Goal: Information Seeking & Learning: Check status

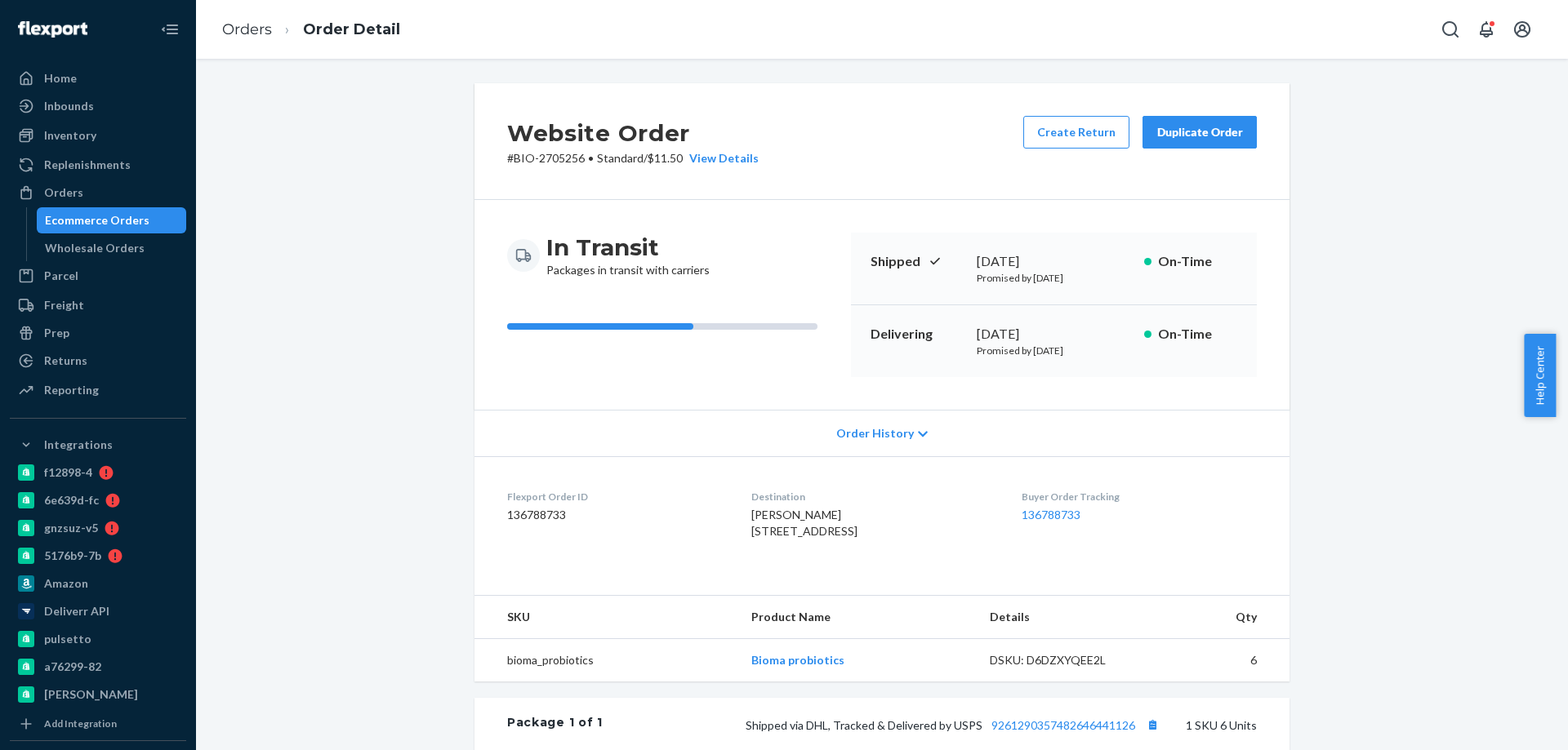
scroll to position [326, 0]
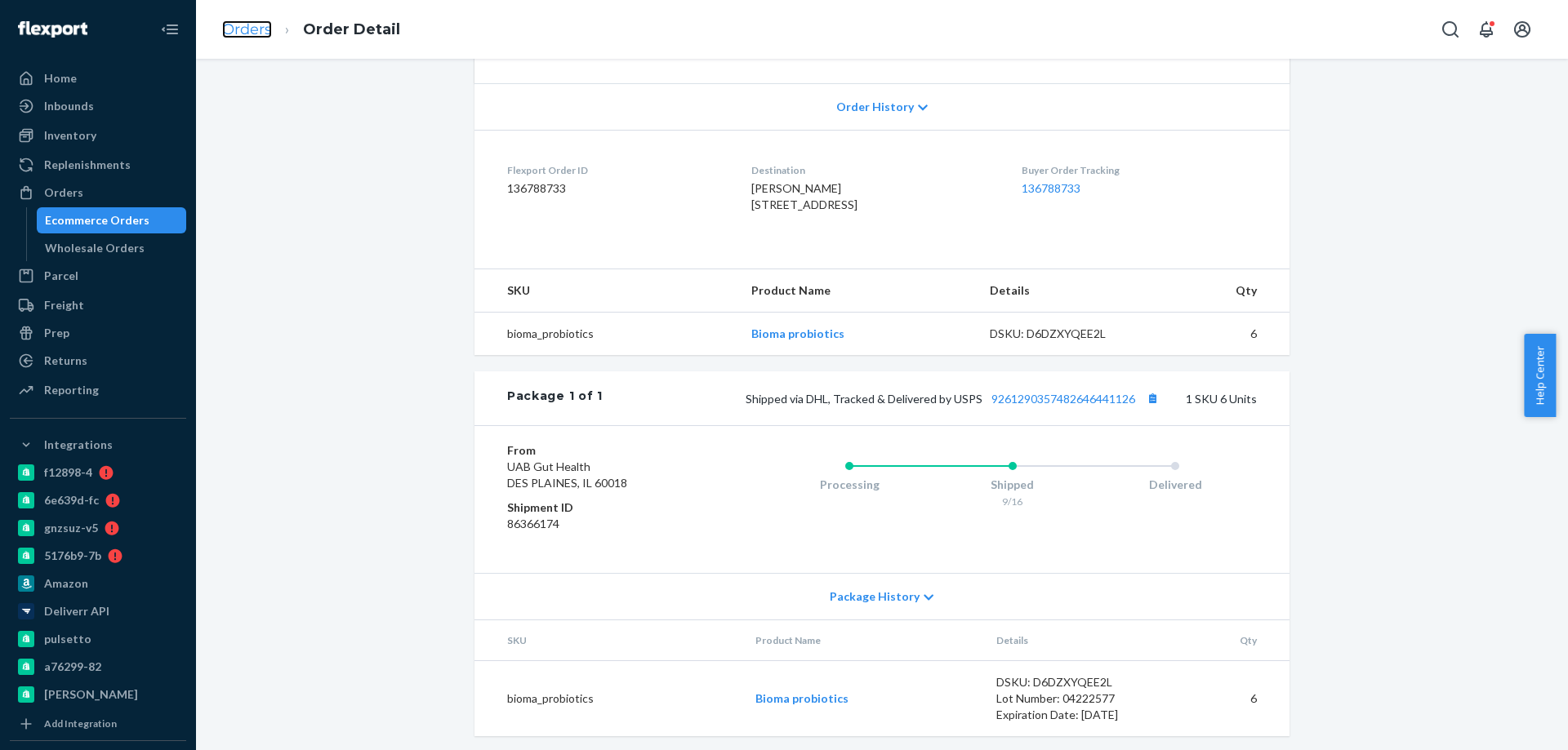
click at [240, 30] on link "Orders" at bounding box center [246, 30] width 49 height 18
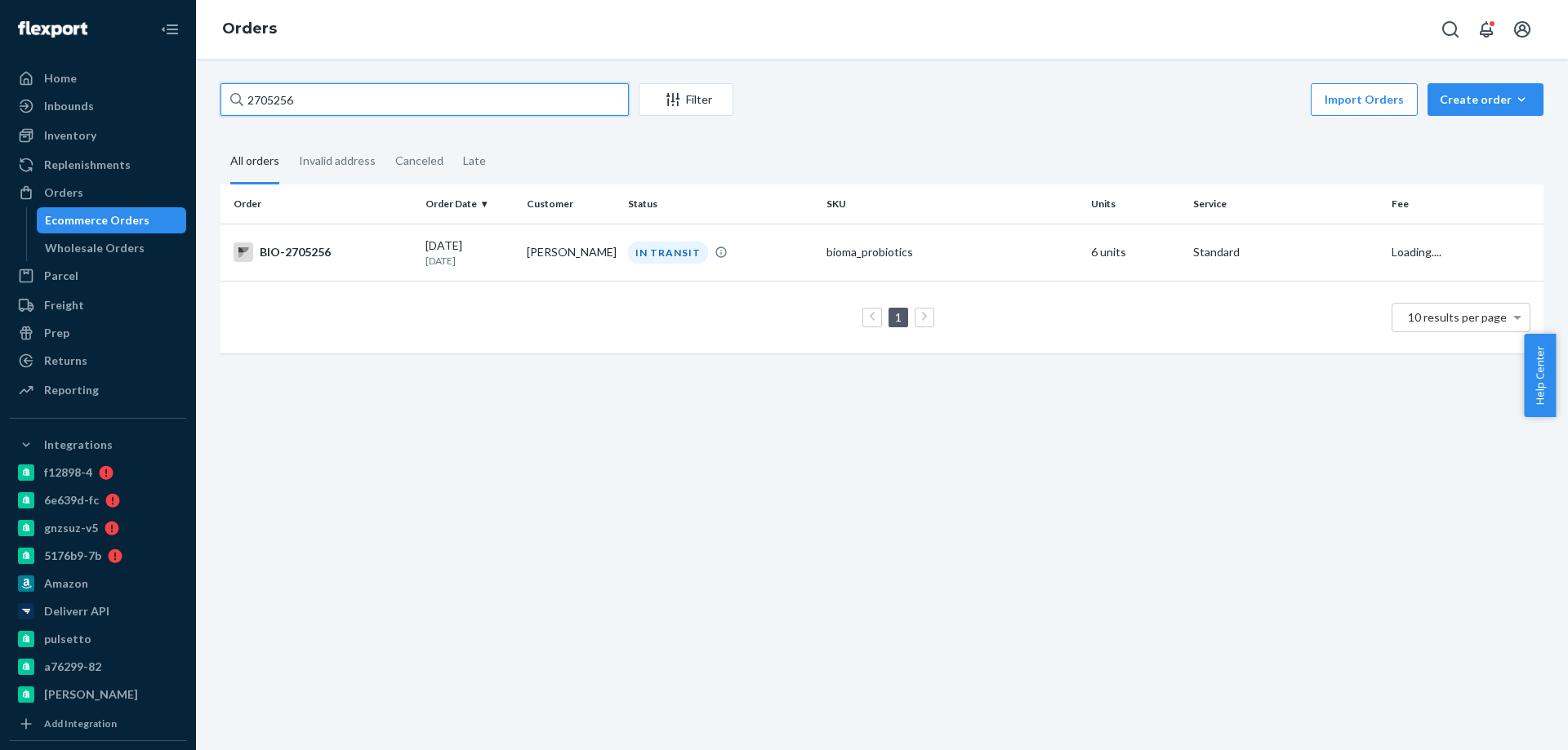
click at [333, 106] on input "2705256" at bounding box center [424, 100] width 408 height 33
paste input "463853"
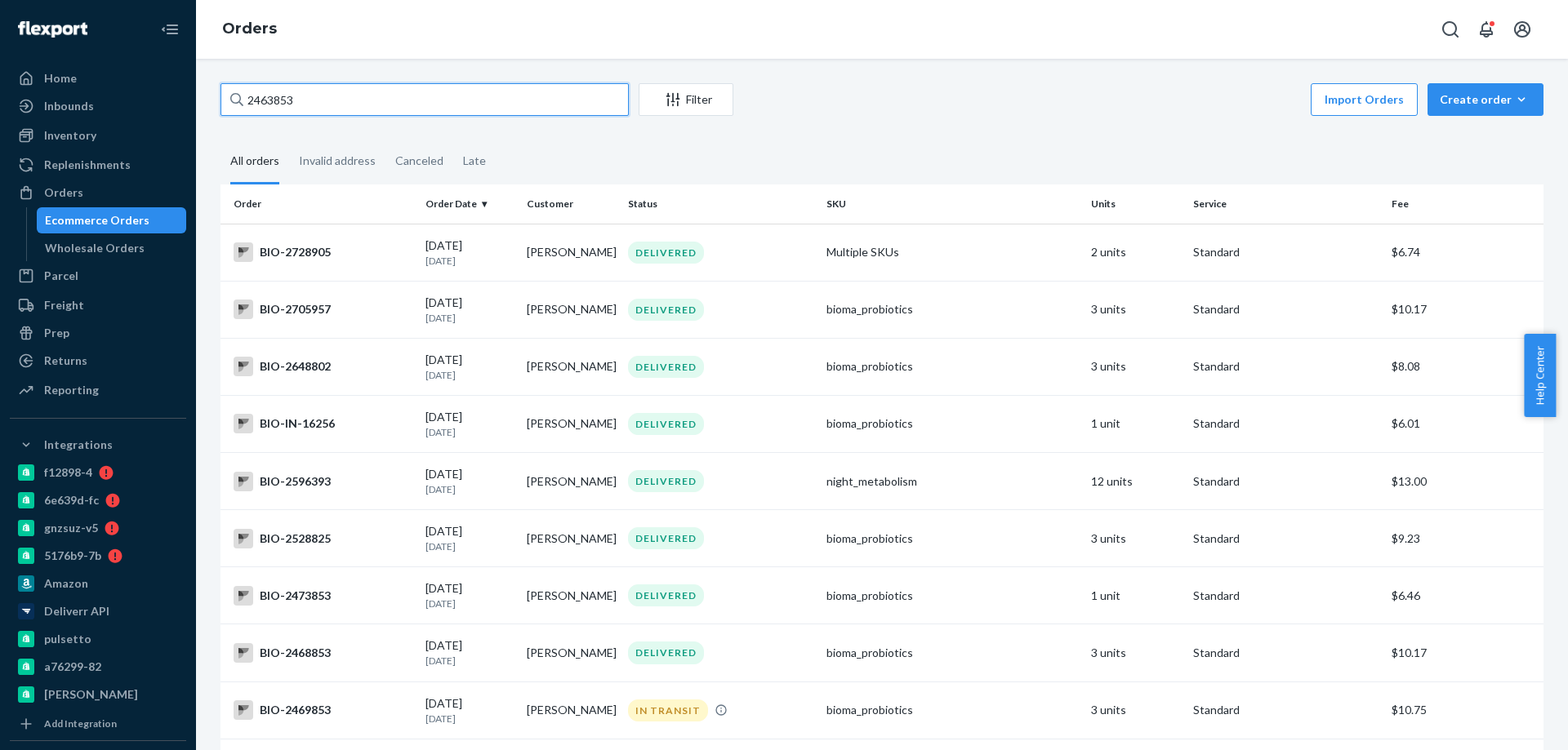
click at [265, 101] on input "2463853" at bounding box center [424, 100] width 408 height 33
paste input "61"
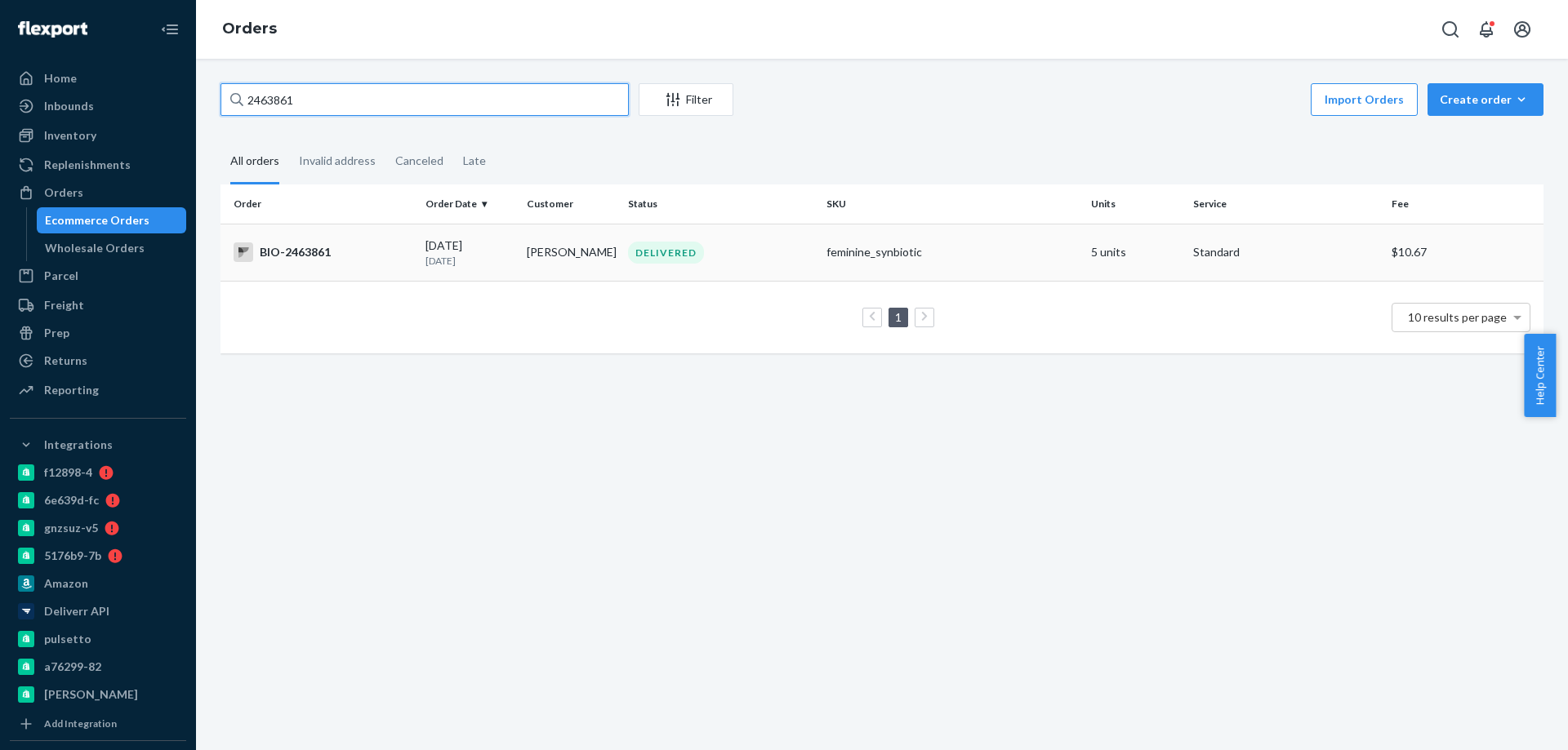
type input "2463861"
click at [386, 241] on td "BIO-2463861" at bounding box center [319, 251] width 199 height 57
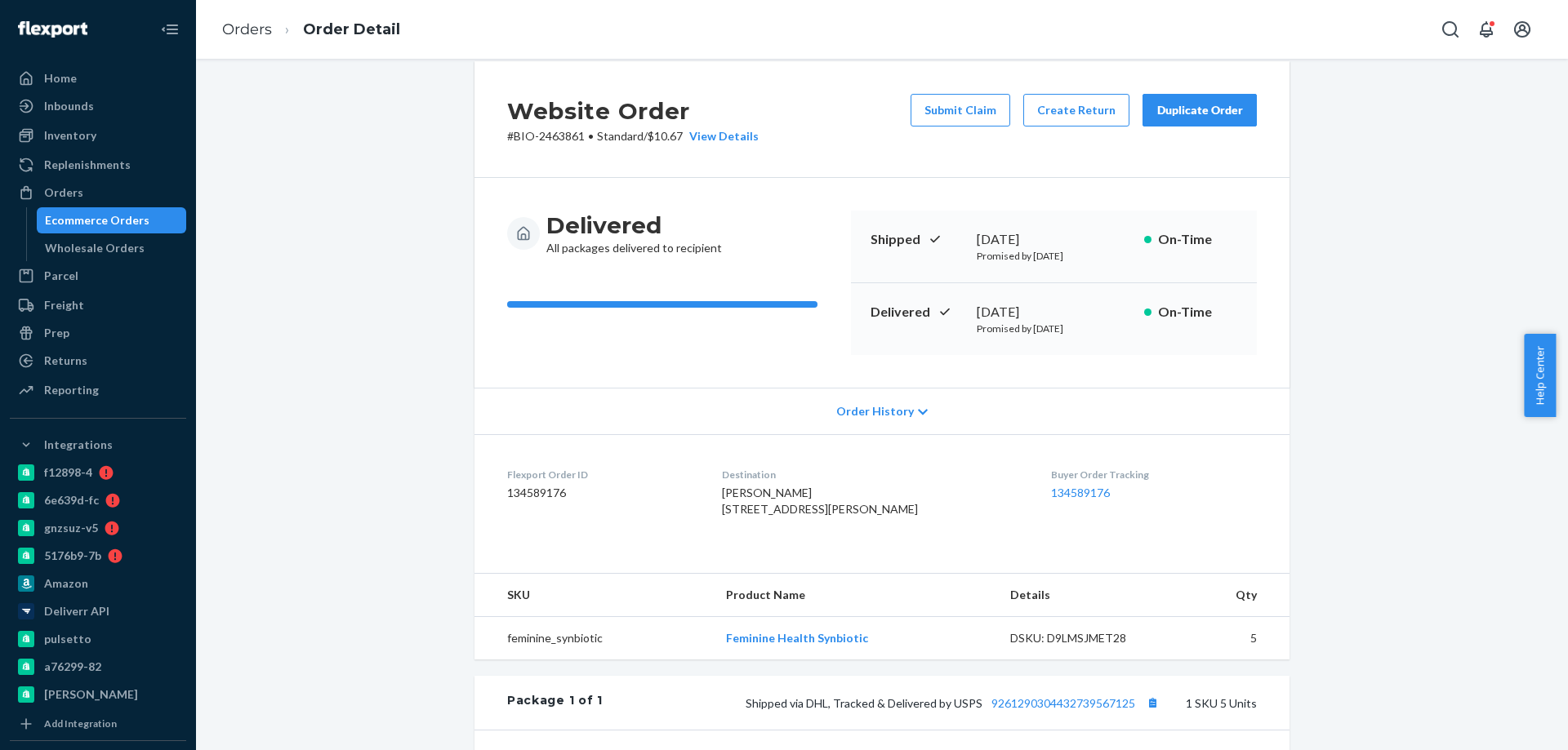
scroll to position [349, 0]
